Goal: Task Accomplishment & Management: Use online tool/utility

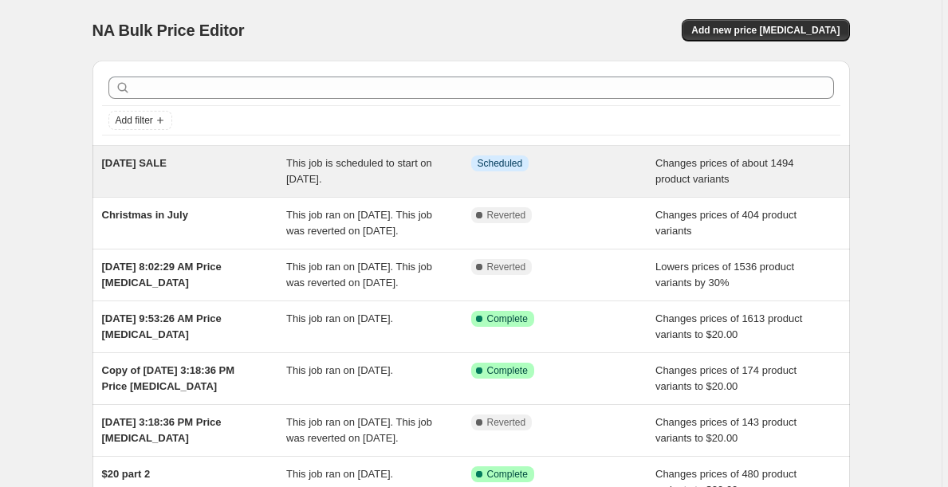
click at [165, 165] on span "[DATE] SALE" at bounding box center [134, 163] width 65 height 12
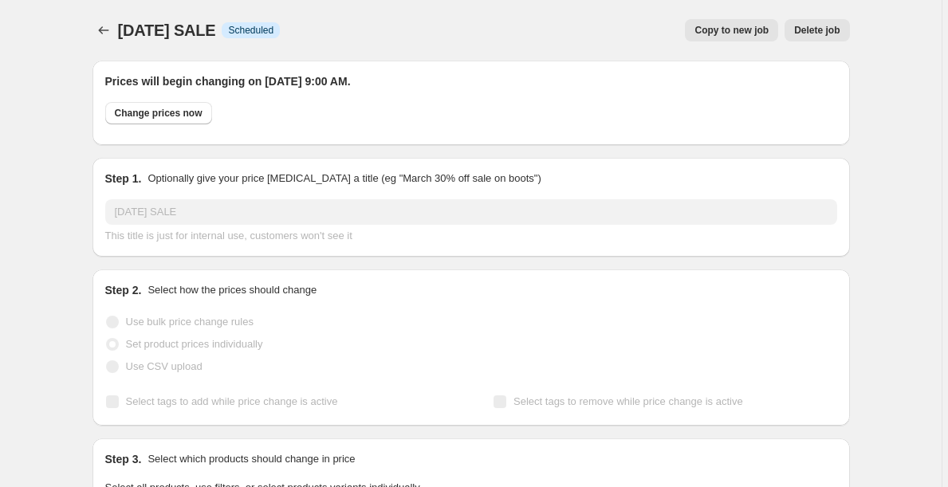
select select "collection"
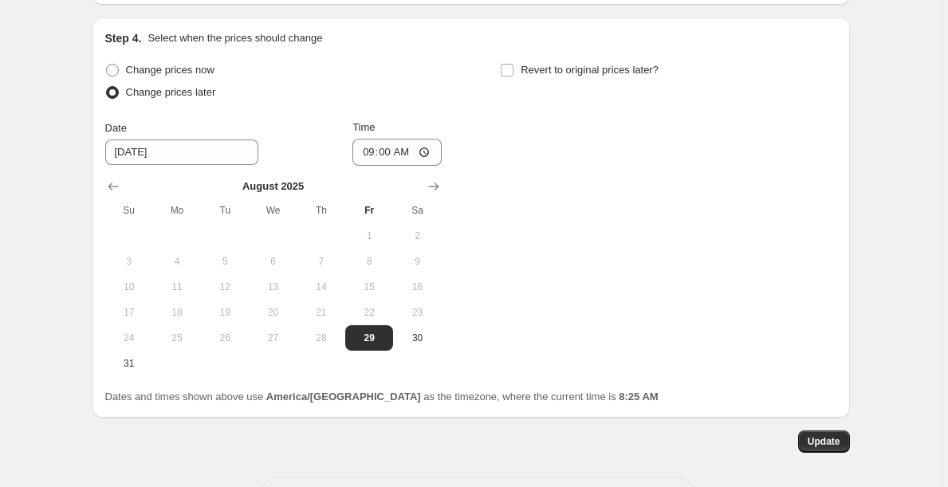
click at [212, 76] on span "Change prices now" at bounding box center [170, 70] width 89 height 12
click at [107, 65] on input "Change prices now" at bounding box center [106, 64] width 1 height 1
radio input "true"
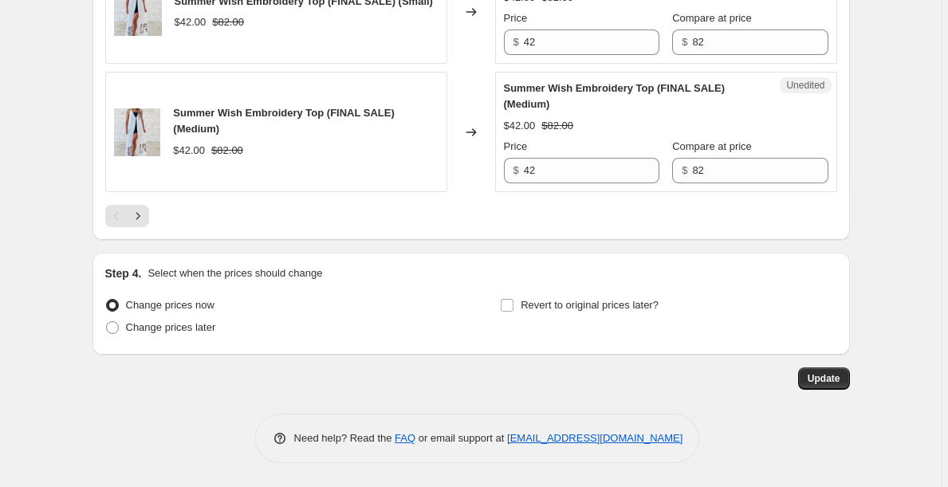
scroll to position [2906, 0]
click at [813, 377] on span "Update" at bounding box center [824, 378] width 33 height 13
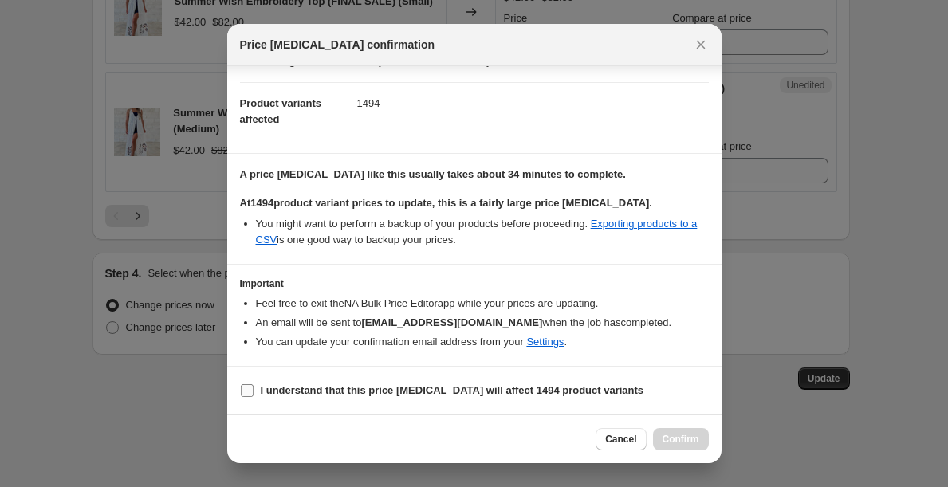
scroll to position [54, 0]
click at [386, 386] on b "I understand that this price [MEDICAL_DATA] will affect 1494 product variants" at bounding box center [453, 390] width 384 height 12
click at [254, 386] on input "I understand that this price [MEDICAL_DATA] will affect 1494 product variants" at bounding box center [247, 390] width 13 height 13
checkbox input "true"
click at [675, 433] on button "Confirm" at bounding box center [681, 439] width 56 height 22
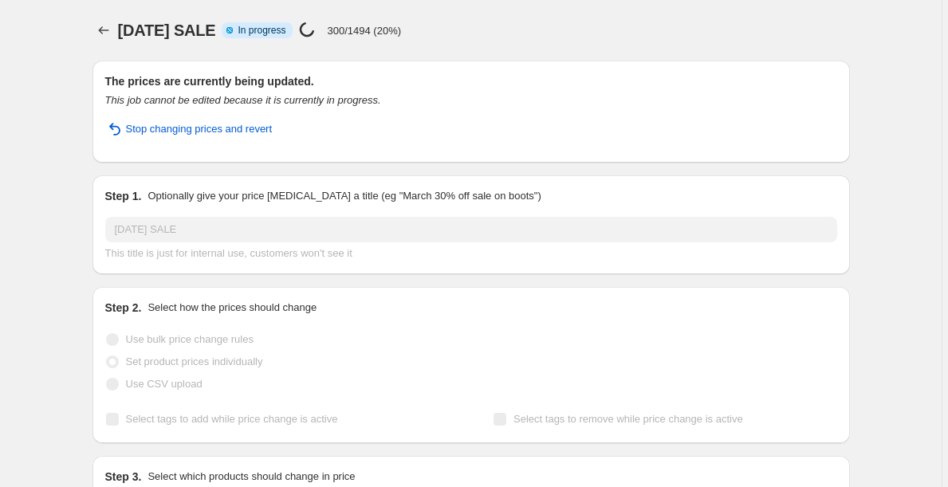
scroll to position [0, 0]
